Goal: Task Accomplishment & Management: Use online tool/utility

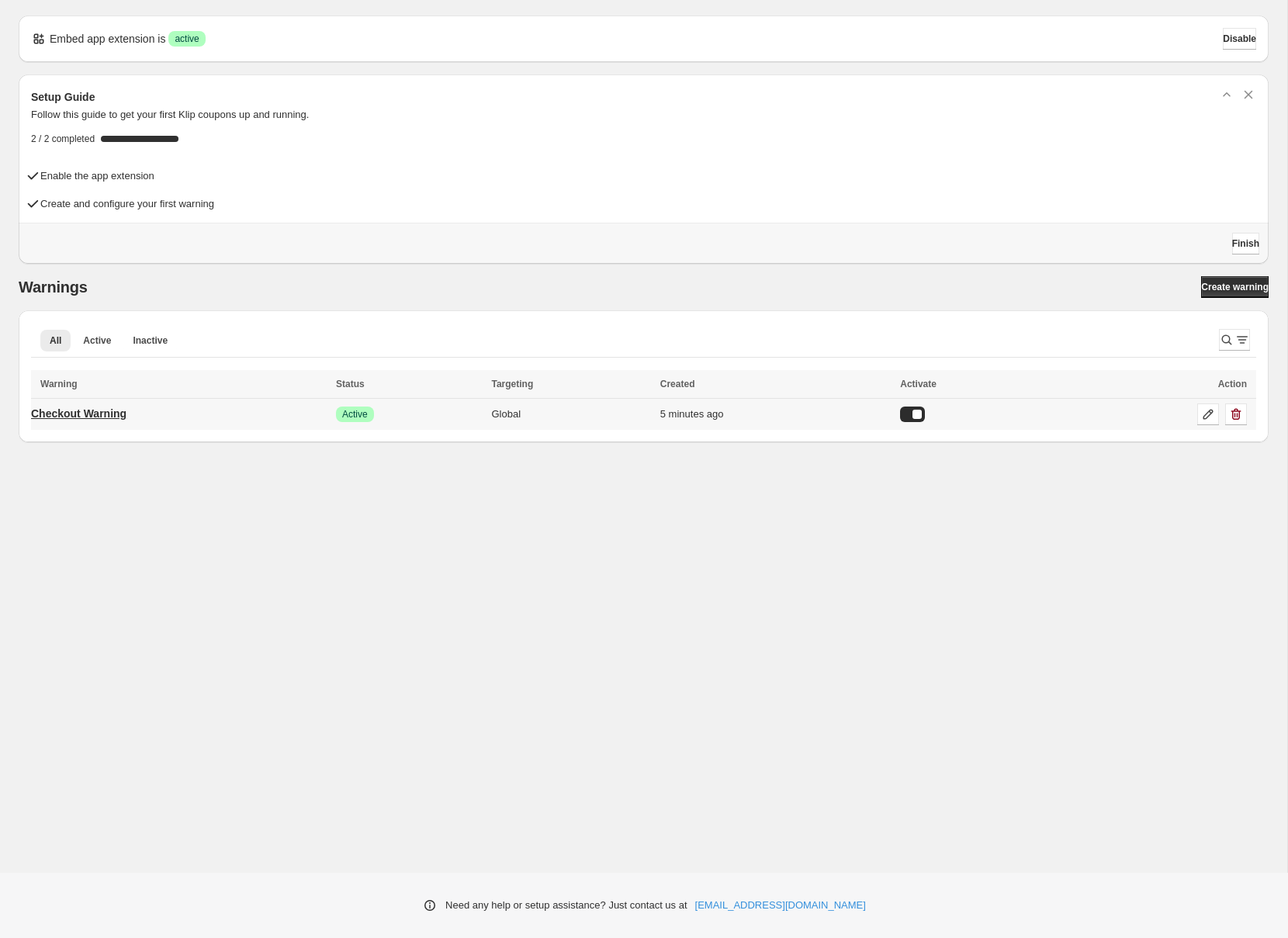
click at [122, 413] on p "Checkout Warning" at bounding box center [78, 413] width 96 height 16
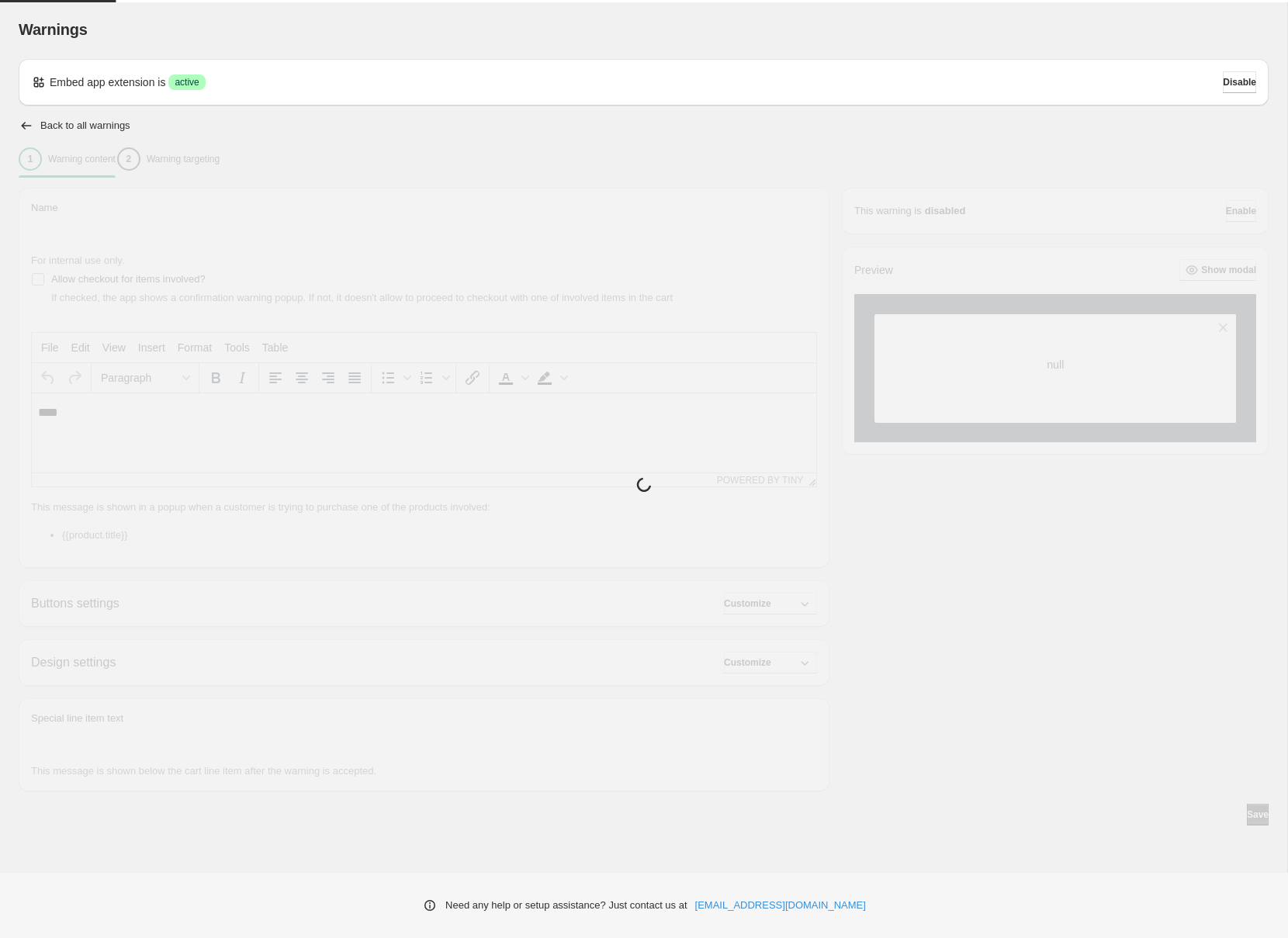
type input "**********"
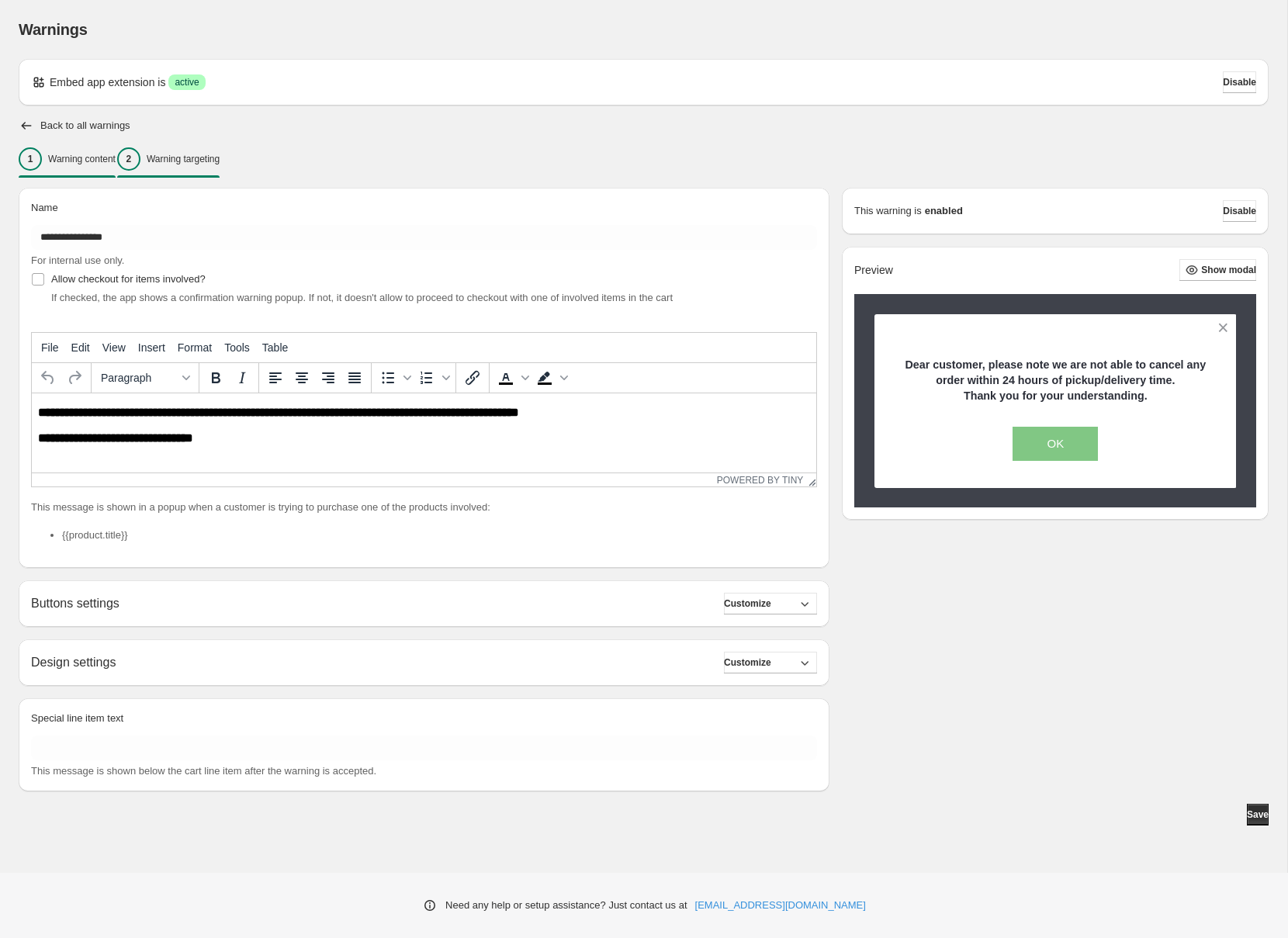
click at [220, 172] on button "2 Warning targeting" at bounding box center [168, 159] width 102 height 32
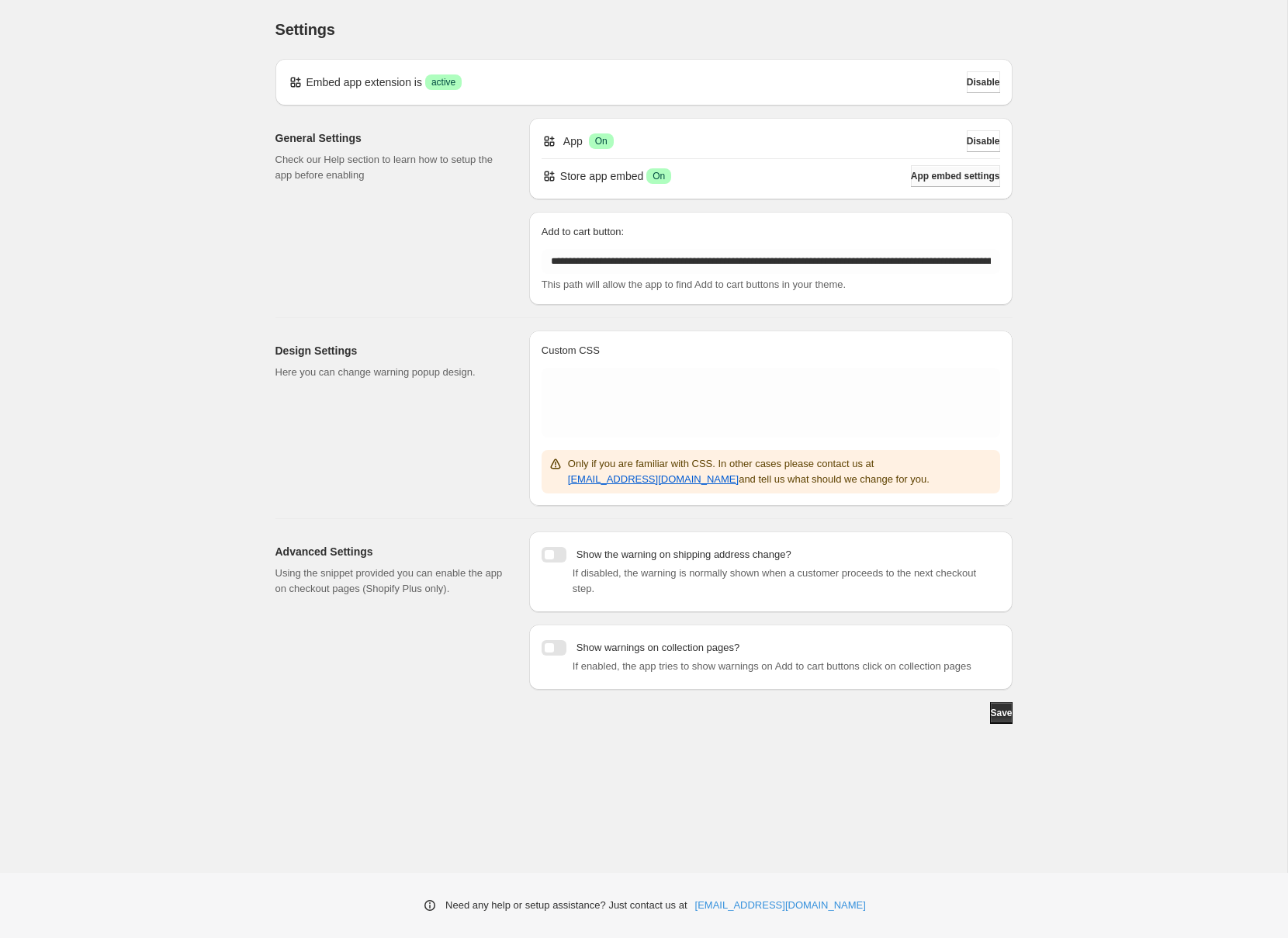
click at [945, 177] on span "App embed settings" at bounding box center [955, 175] width 89 height 12
